Goal: Task Accomplishment & Management: Manage account settings

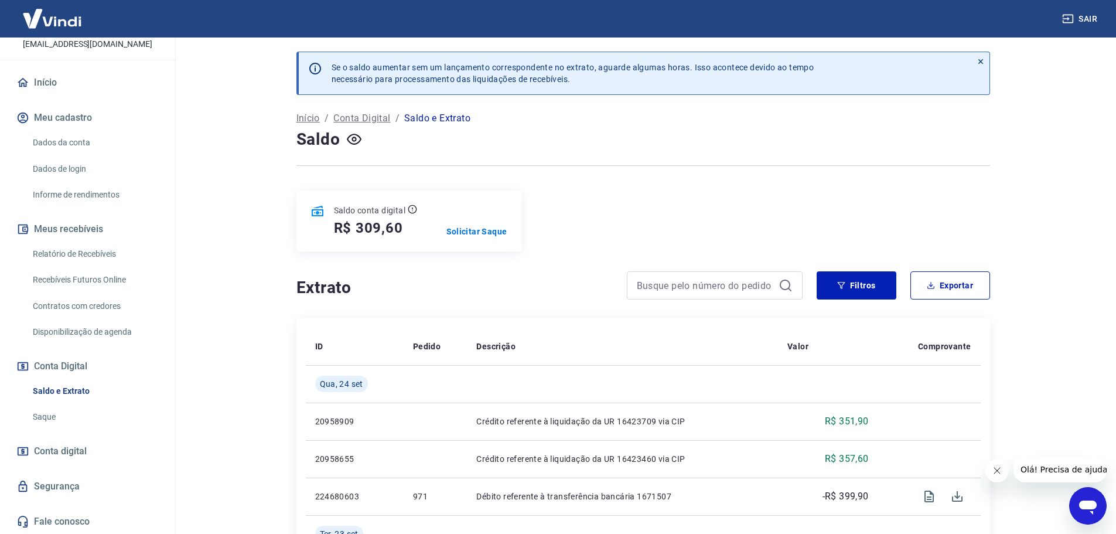
scroll to position [78, 0]
click at [53, 411] on link "Saque" at bounding box center [94, 416] width 133 height 24
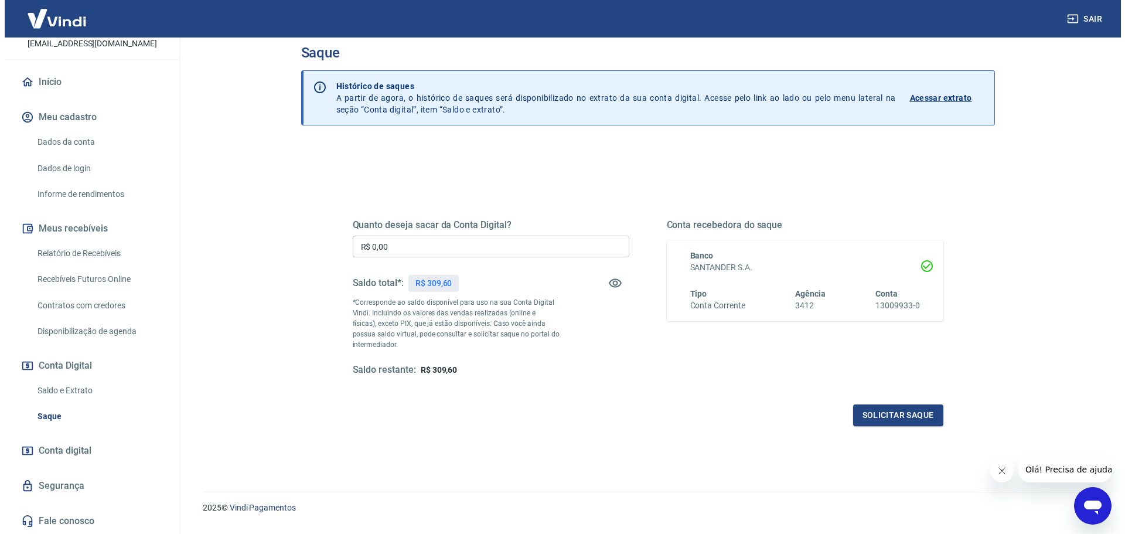
scroll to position [46, 0]
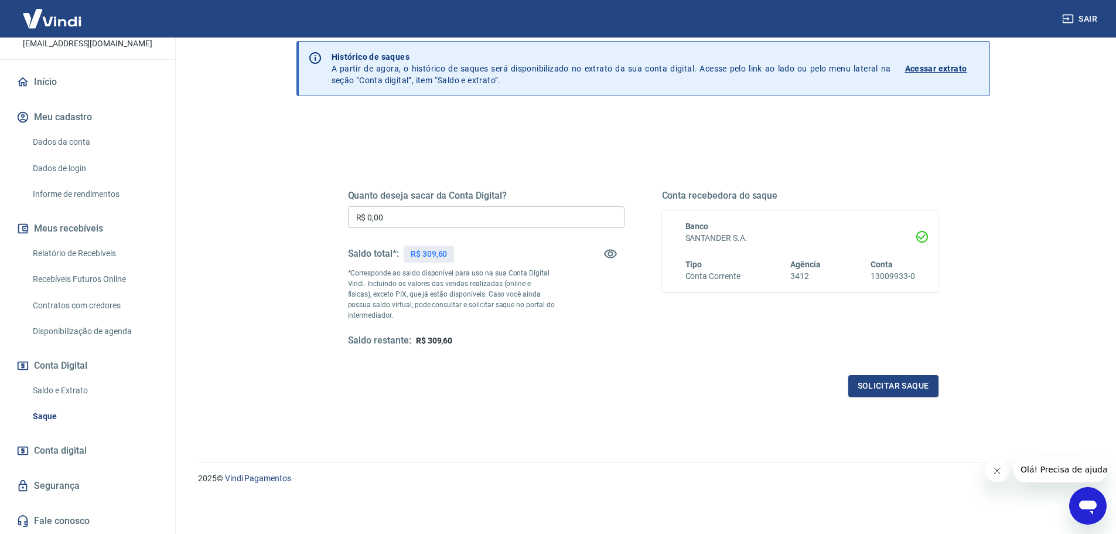
click at [418, 254] on p "R$ 309,60" at bounding box center [429, 254] width 37 height 12
click at [421, 253] on p "R$ 309,60" at bounding box center [429, 254] width 37 height 12
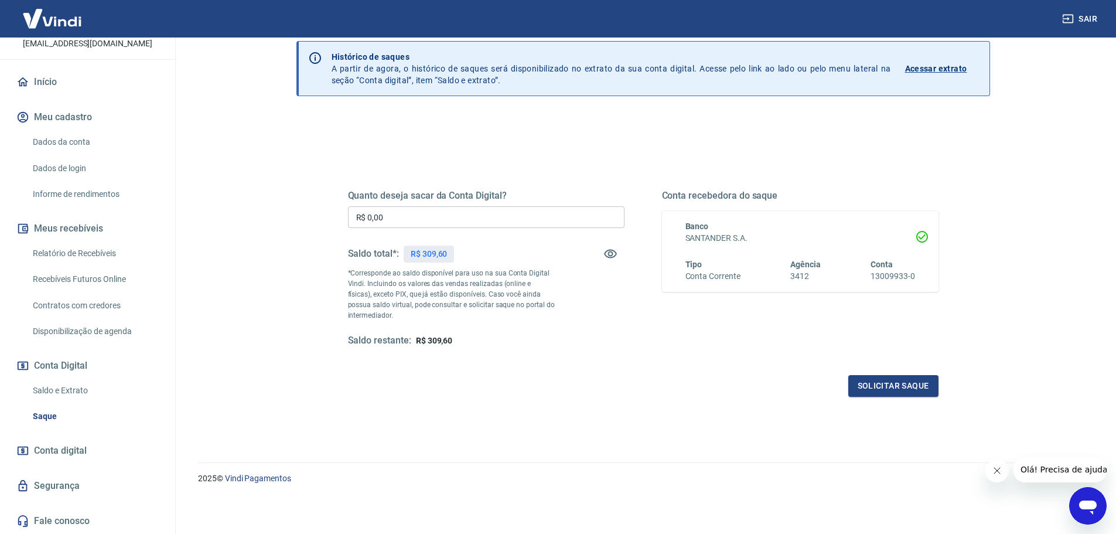
click at [517, 373] on div "Quanto deseja sacar da Conta Digital? R$ 0,00 ​ Saldo total*: R$ 309,60 *Corres…" at bounding box center [643, 279] width 591 height 235
click at [432, 343] on span "R$ 309,60" at bounding box center [434, 340] width 37 height 9
copy span "309,60"
click at [401, 218] on input "R$ 0,00" at bounding box center [486, 217] width 277 height 22
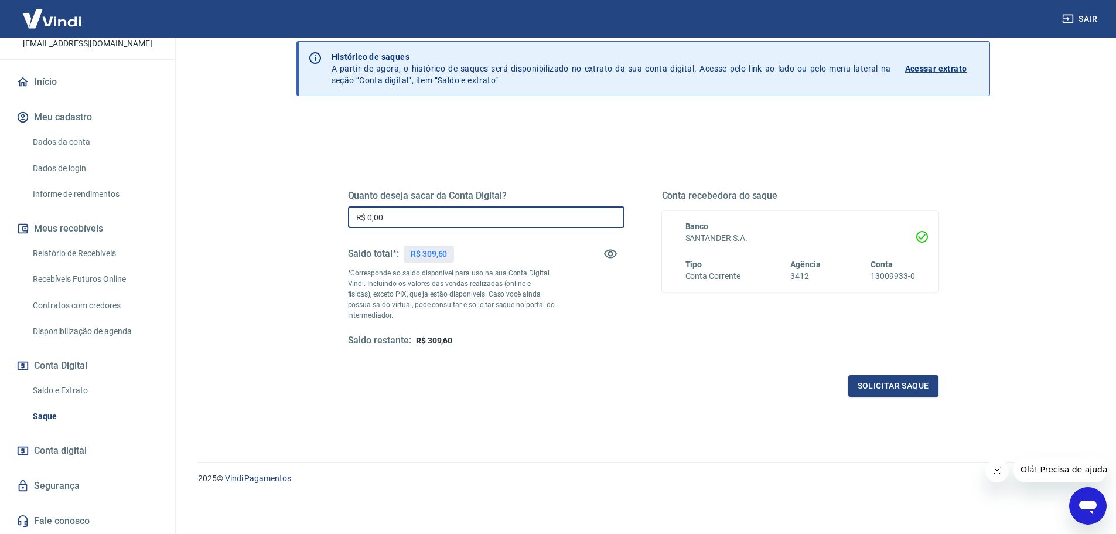
click at [401, 218] on input "R$ 0,00" at bounding box center [486, 217] width 277 height 22
paste input "309,6"
type input "R$ 309,60"
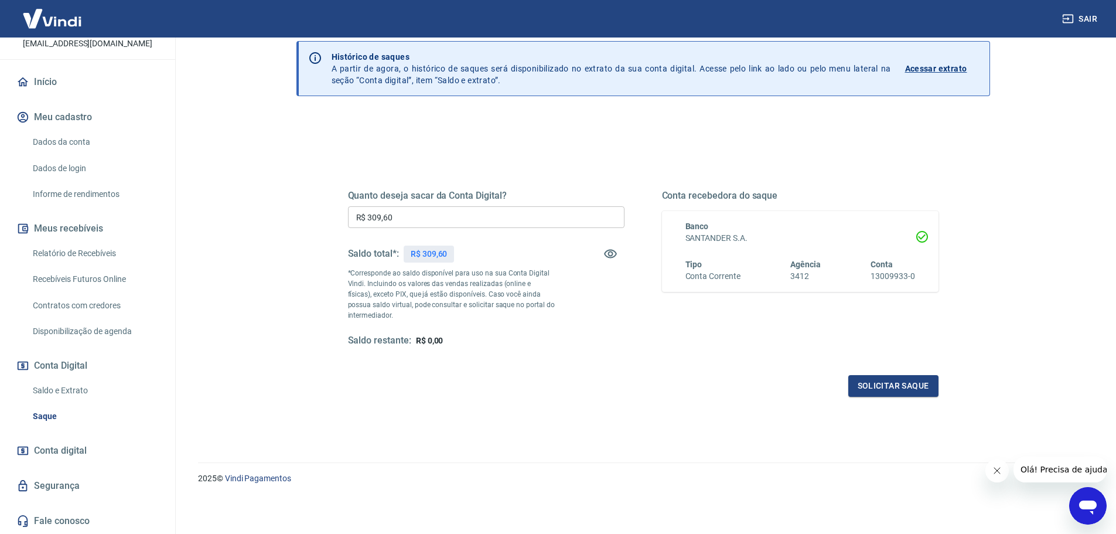
click at [520, 387] on div "Solicitar saque" at bounding box center [643, 386] width 591 height 22
click at [905, 378] on button "Solicitar saque" at bounding box center [893, 386] width 90 height 22
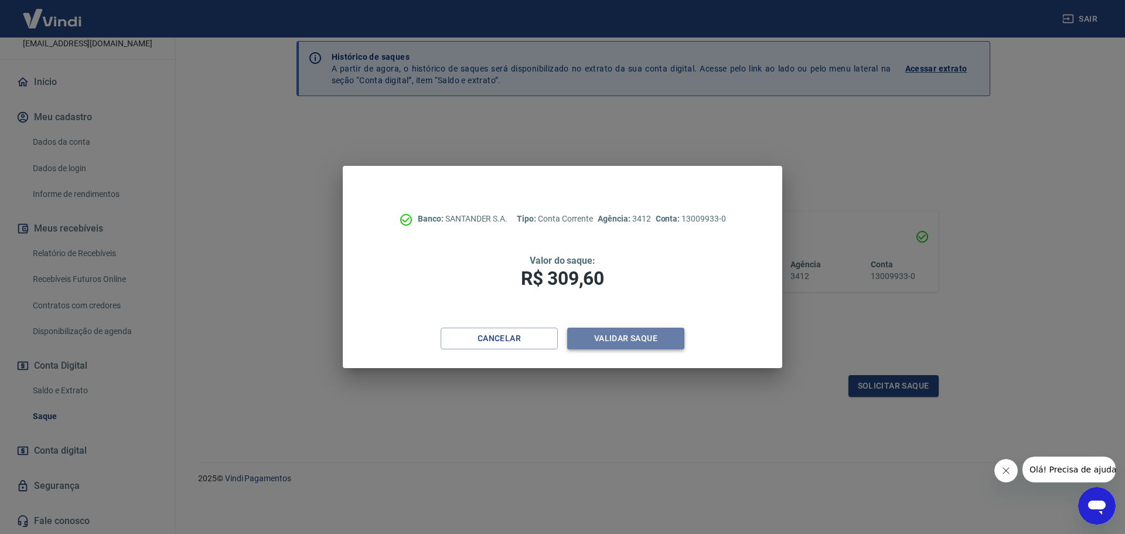
click at [650, 336] on button "Validar saque" at bounding box center [625, 339] width 117 height 22
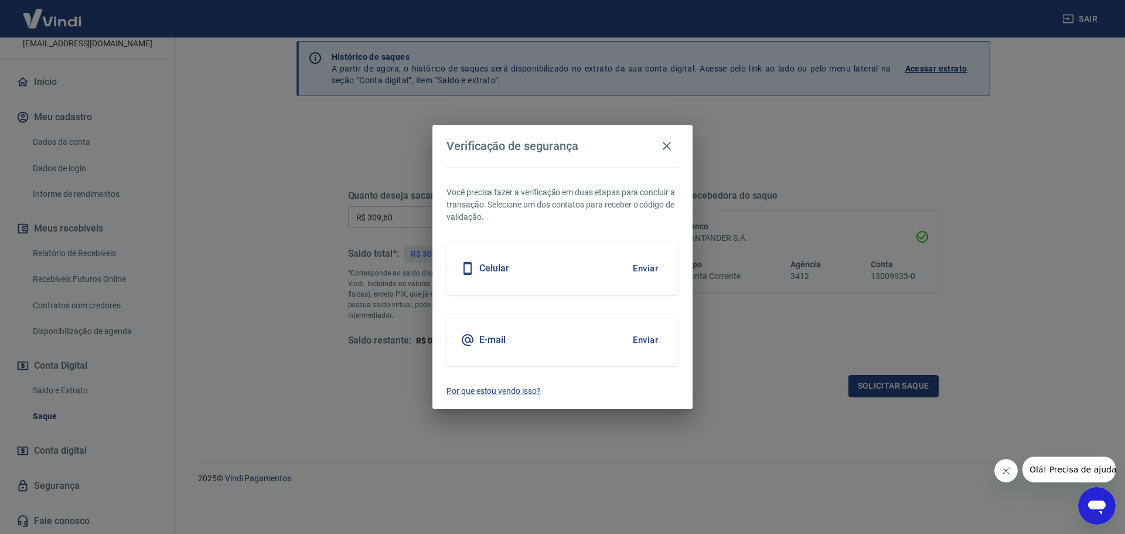
click at [629, 339] on button "Enviar" at bounding box center [645, 340] width 38 height 25
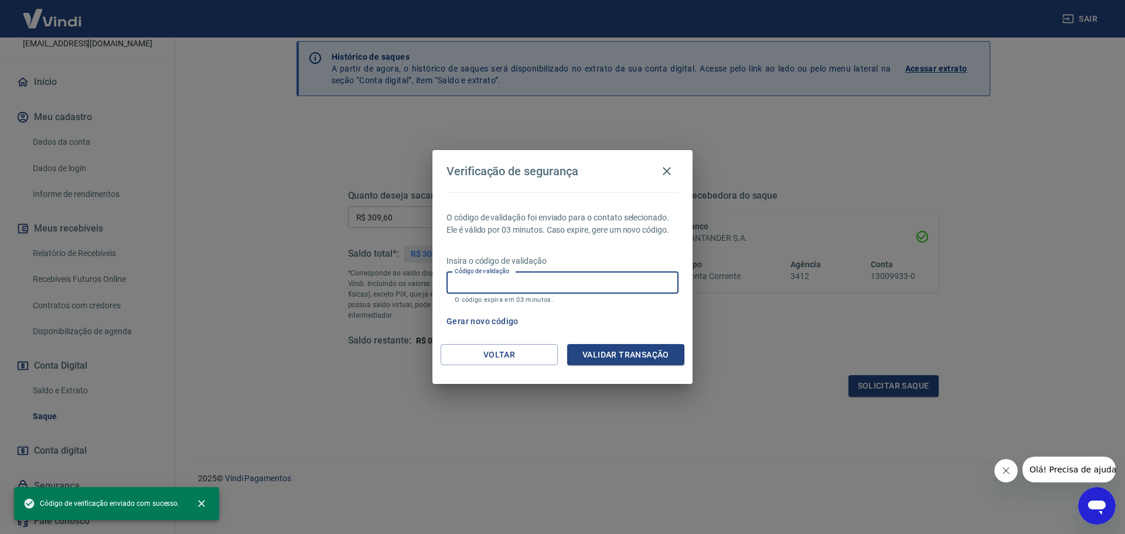
click at [570, 291] on input "Código de validação" at bounding box center [562, 283] width 232 height 22
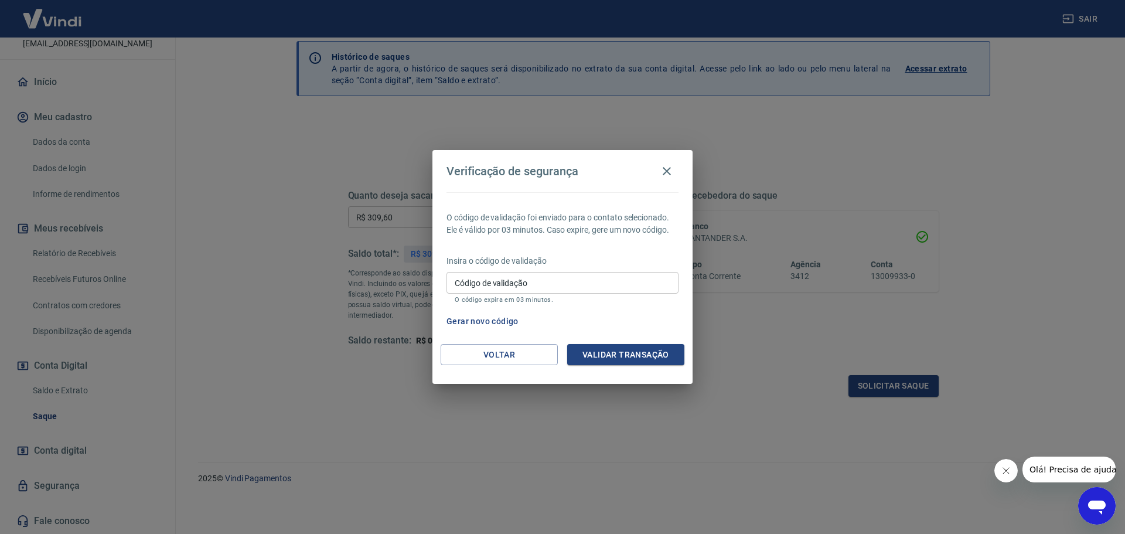
click at [641, 255] on p "Insira o código de validação" at bounding box center [562, 261] width 232 height 12
click at [497, 272] on div "Código de validação Código de validação O código expira em 03 minutos." at bounding box center [562, 288] width 232 height 32
click at [610, 255] on p "Insira o código de validação" at bounding box center [562, 261] width 232 height 12
click at [594, 287] on input "Código de validação" at bounding box center [562, 283] width 232 height 22
click at [603, 247] on div "O código de validação foi enviado para o contato selecionado. Ele é válido por …" at bounding box center [562, 268] width 260 height 152
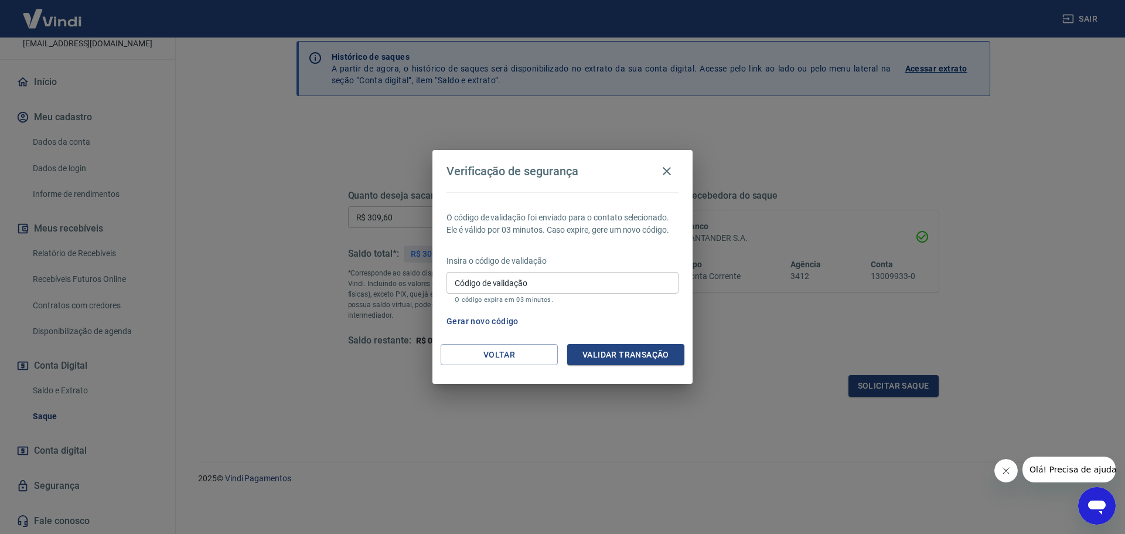
click at [549, 278] on input "Código de validação" at bounding box center [562, 283] width 232 height 22
type input "259289"
click at [651, 362] on button "Validar transação" at bounding box center [625, 355] width 117 height 22
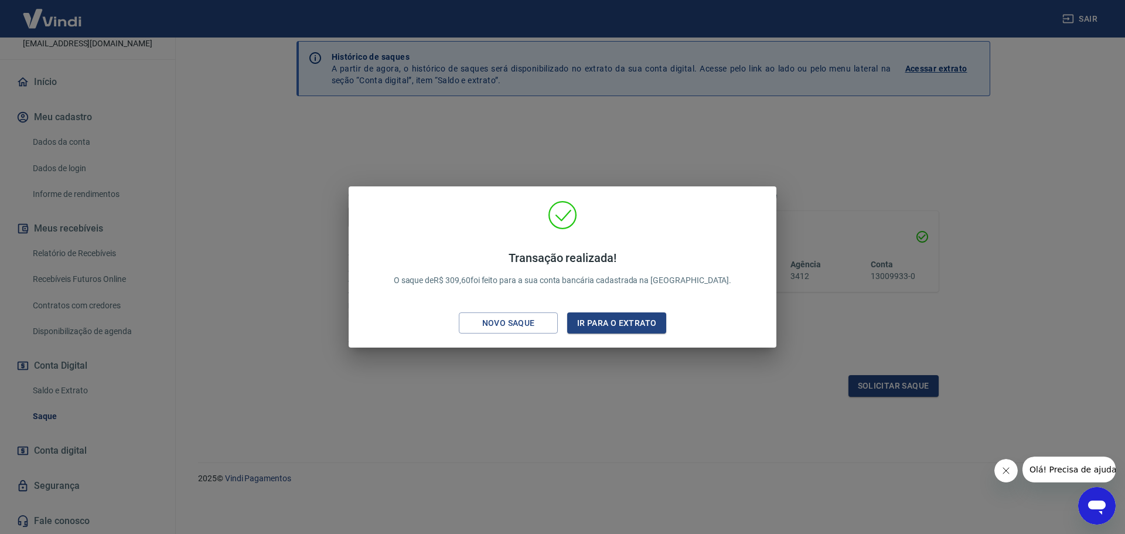
click at [489, 275] on p "Transação realizada! O saque de R$ 309,60 foi feito para a sua conta bancária c…" at bounding box center [563, 269] width 338 height 36
copy p "309,60"
click at [641, 332] on button "Ir para o extrato" at bounding box center [616, 323] width 99 height 22
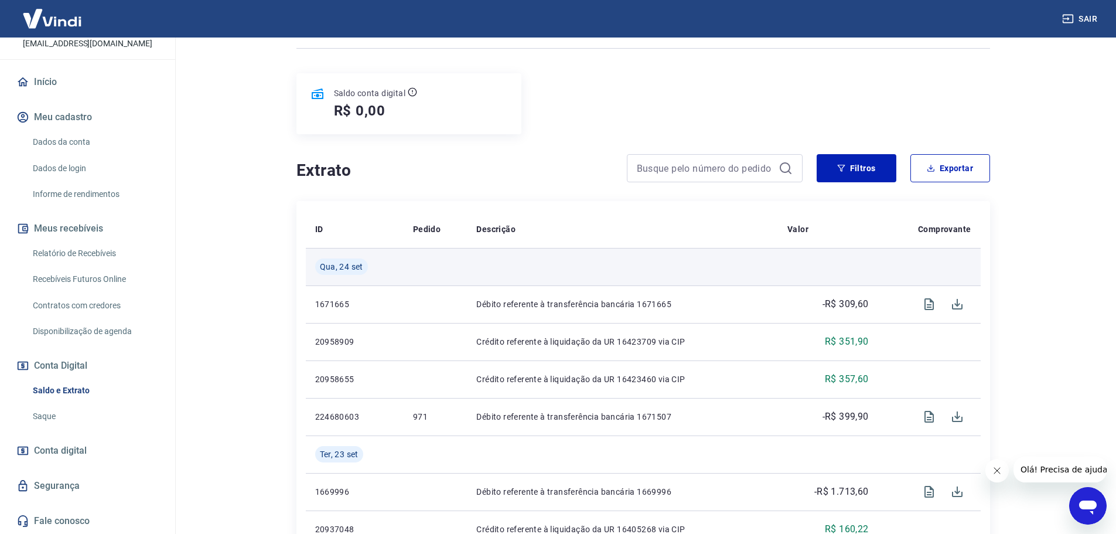
scroll to position [176, 0]
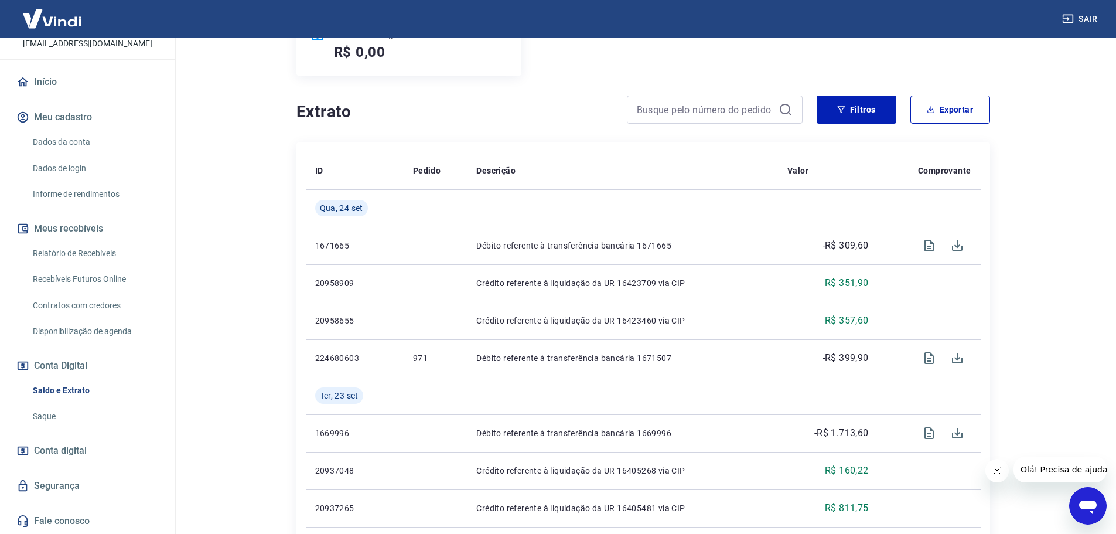
click at [1085, 15] on button "Sair" at bounding box center [1081, 19] width 42 height 22
